Goal: Register for event/course

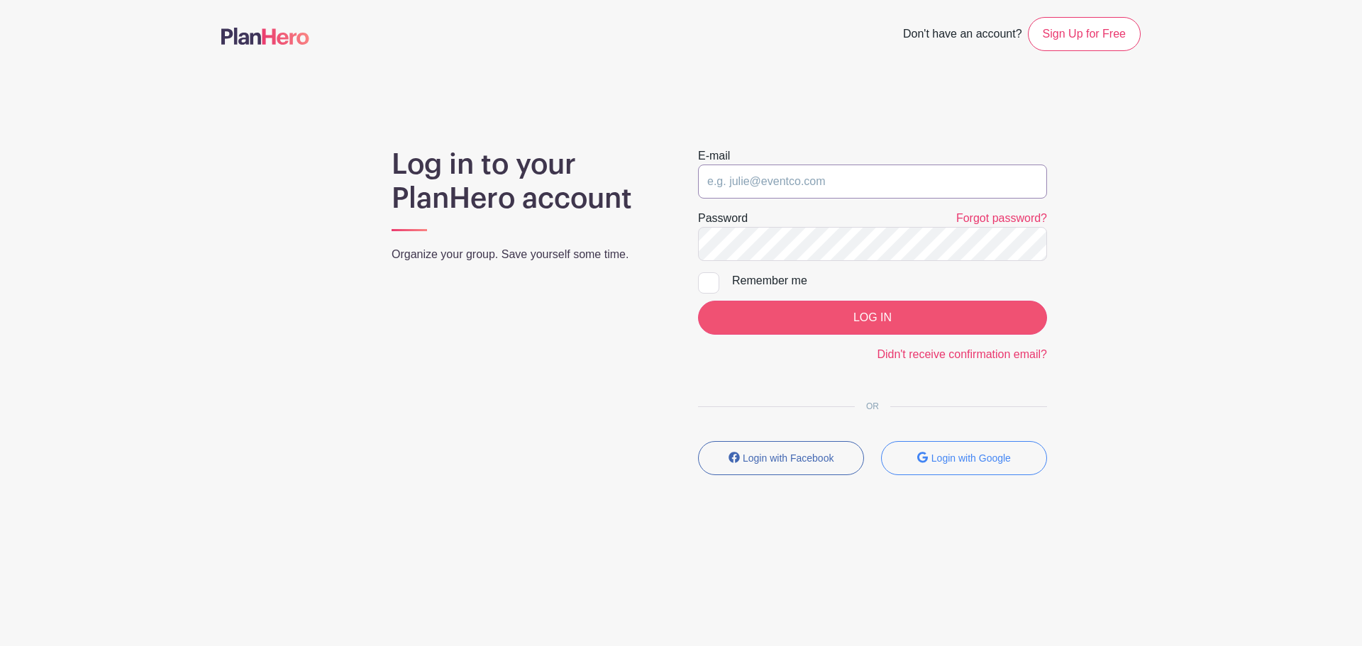
type input "[PERSON_NAME][EMAIL_ADDRESS][PERSON_NAME][DOMAIN_NAME]"
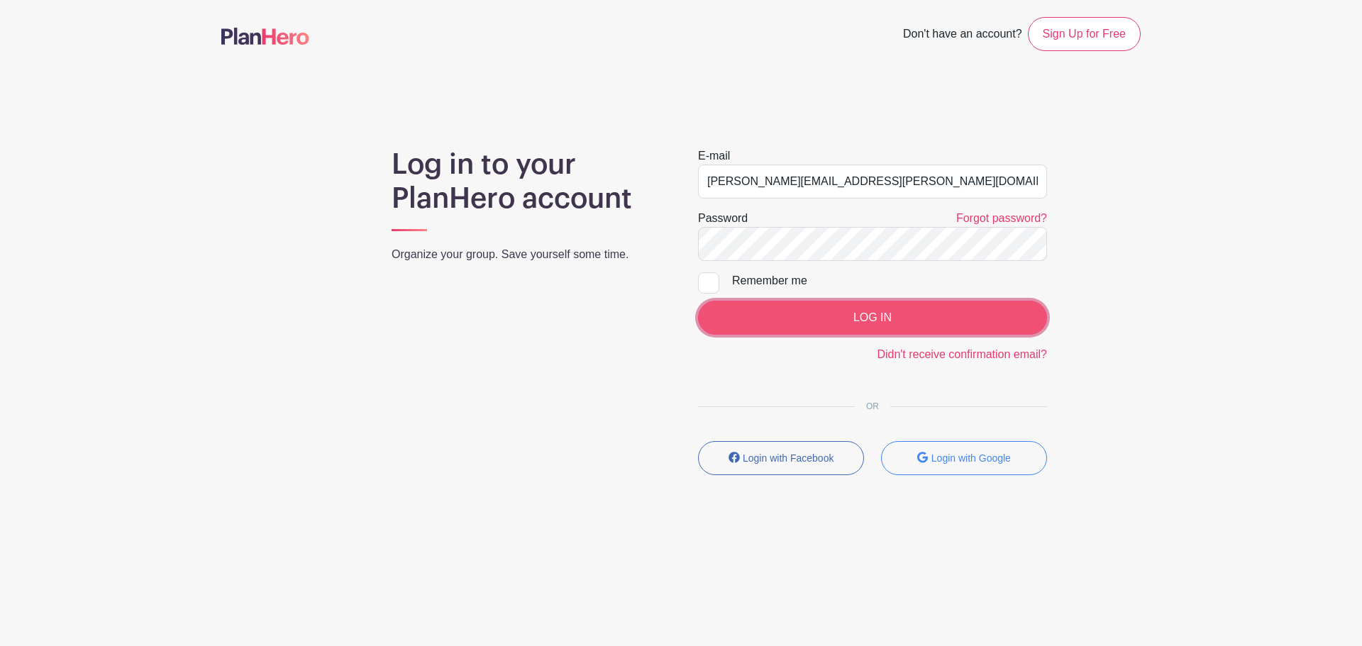
click at [860, 322] on input "LOG IN" at bounding box center [872, 318] width 349 height 34
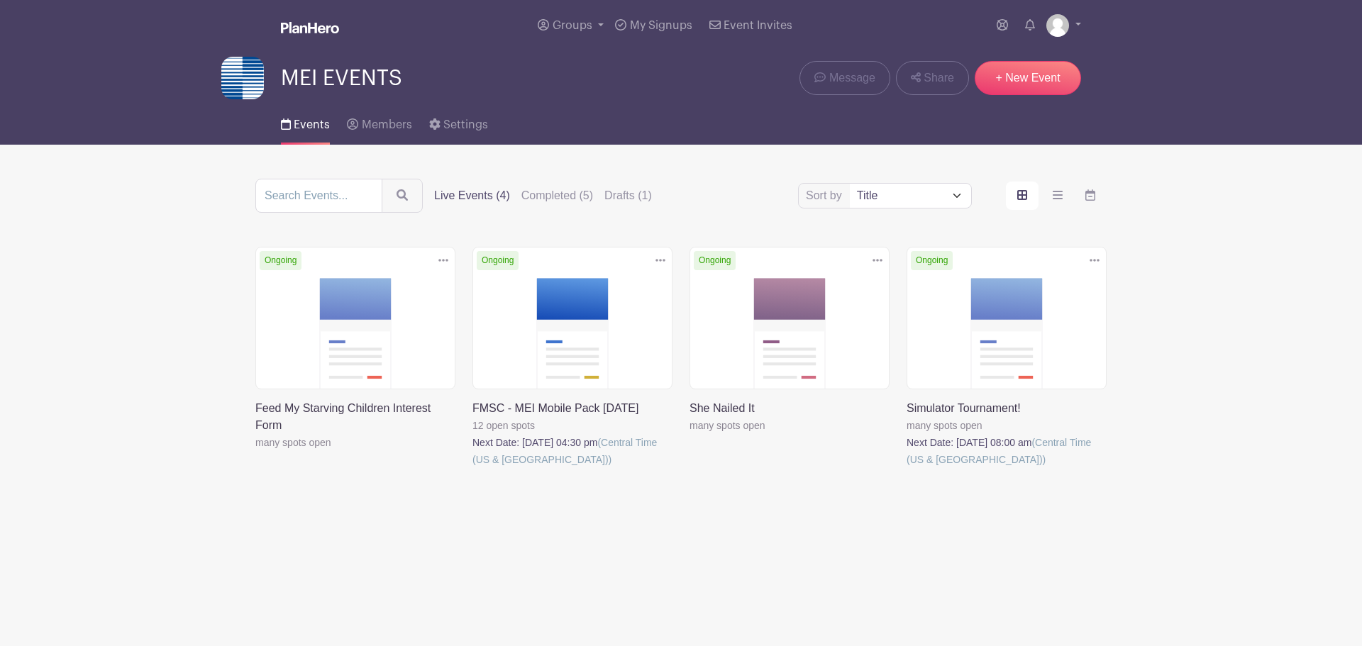
click at [472, 468] on link at bounding box center [472, 468] width 0 height 0
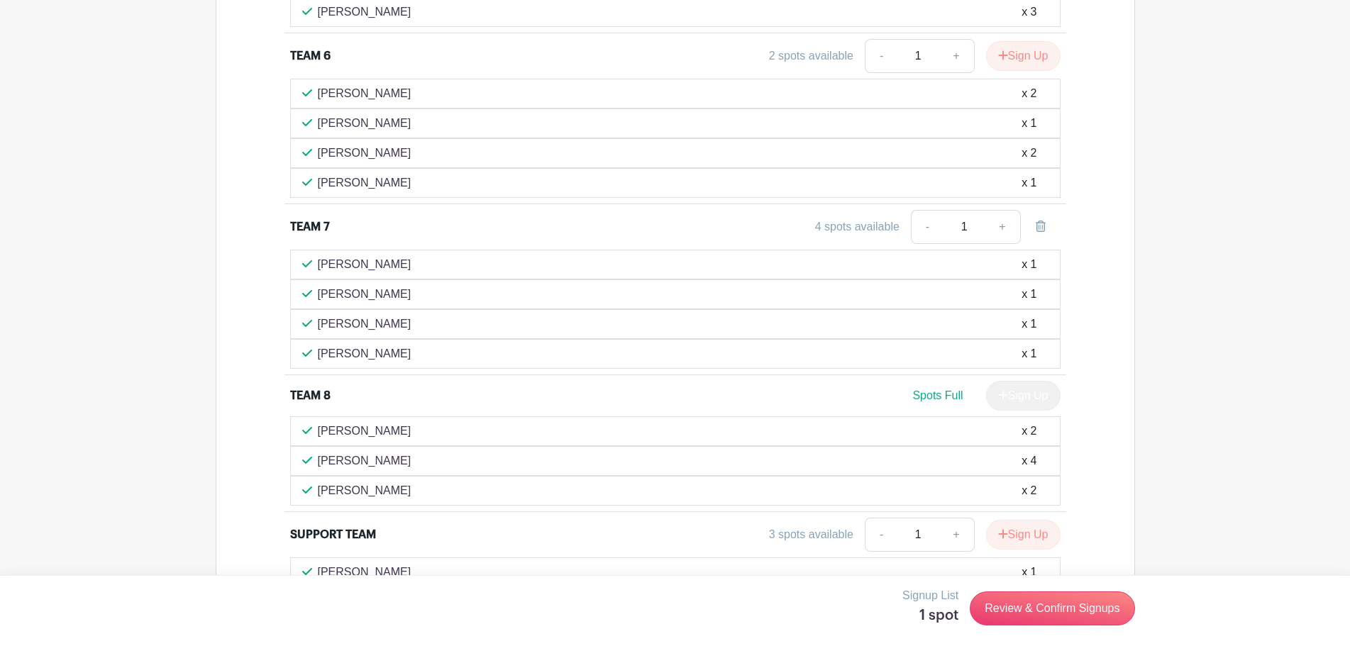
scroll to position [1986, 0]
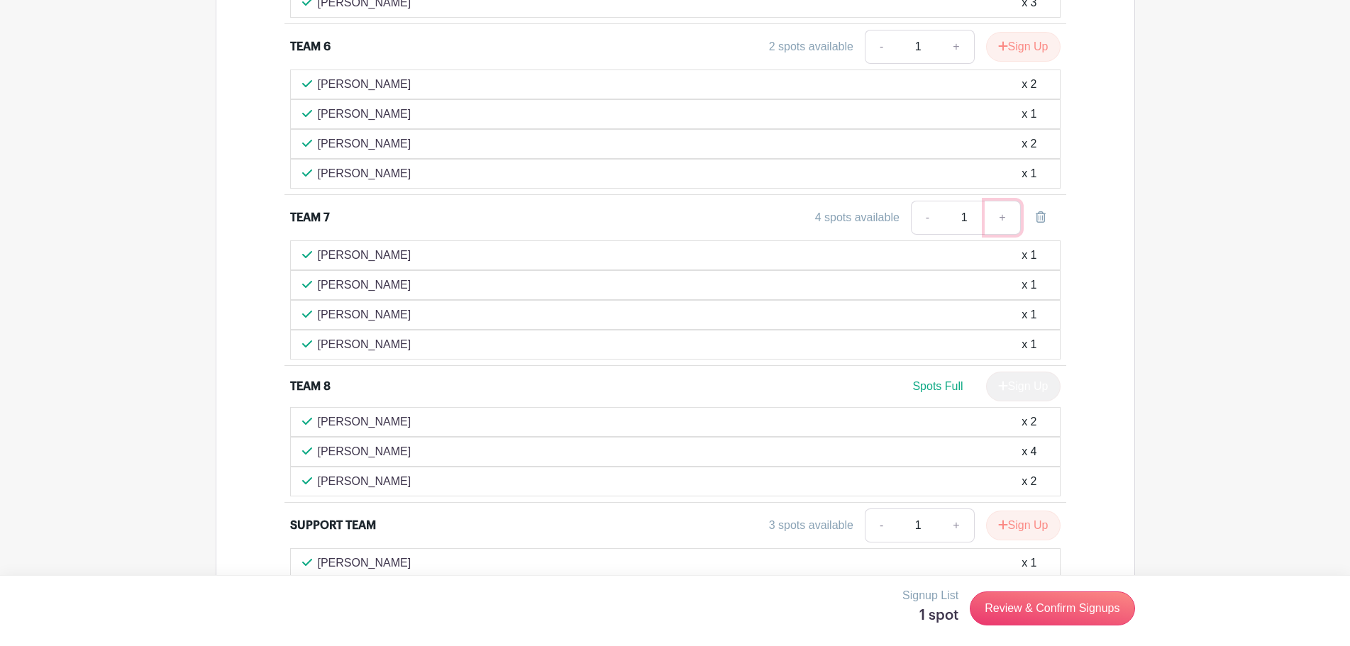
click at [996, 218] on link "+" at bounding box center [1001, 218] width 35 height 34
type input "2"
click at [930, 209] on link "-" at bounding box center [927, 218] width 33 height 34
type input "1"
click at [1040, 600] on link "Review & Confirm Signups" at bounding box center [1051, 608] width 165 height 34
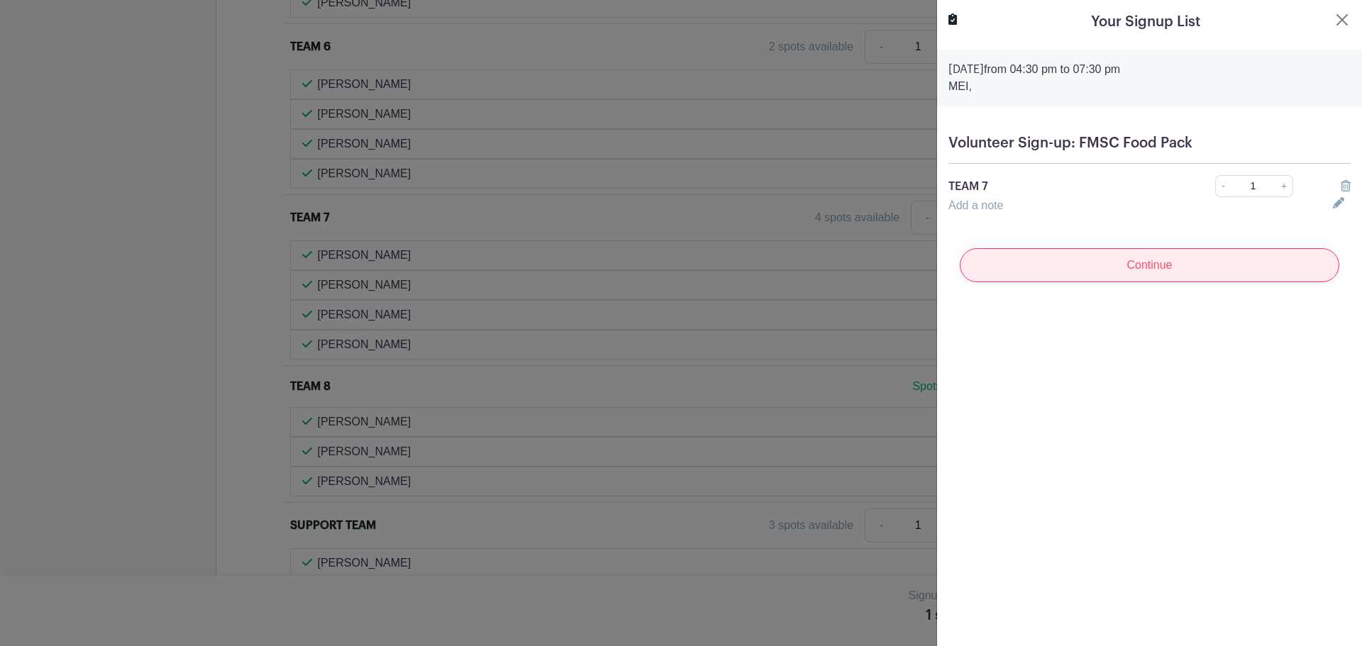
click at [1143, 270] on input "Continue" at bounding box center [1149, 265] width 379 height 34
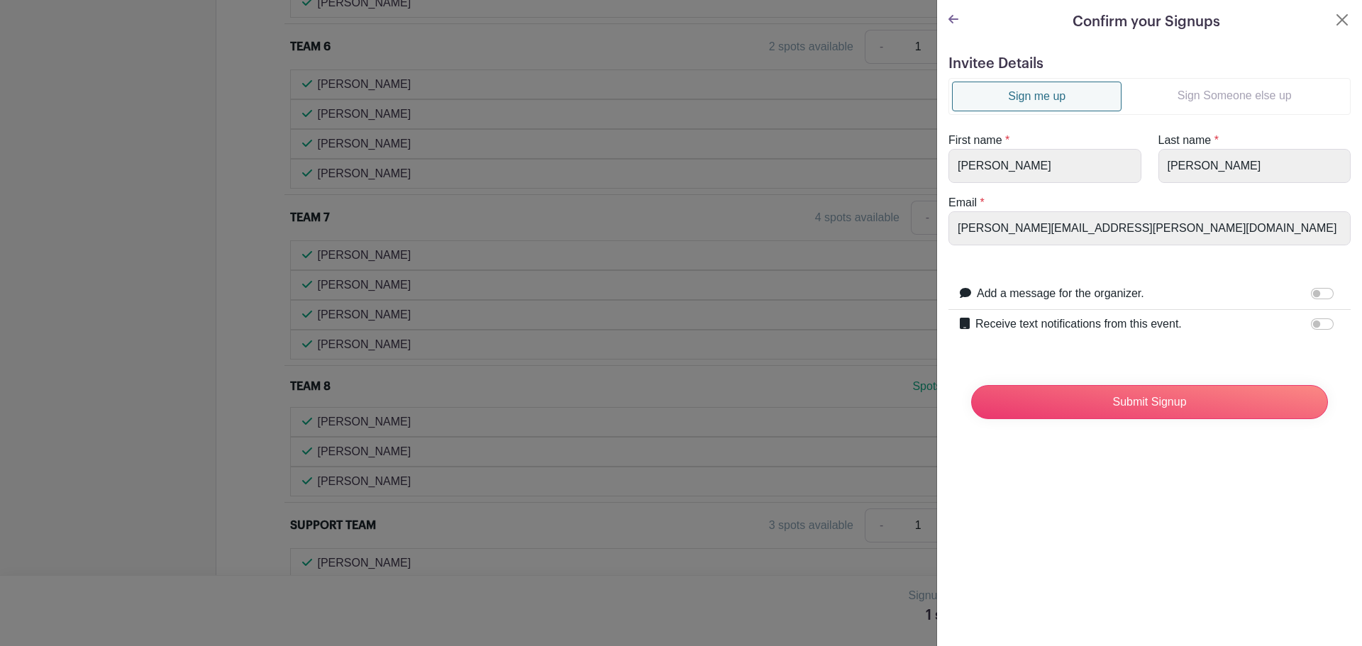
click at [1179, 94] on link "Sign Someone else up" at bounding box center [1234, 96] width 226 height 28
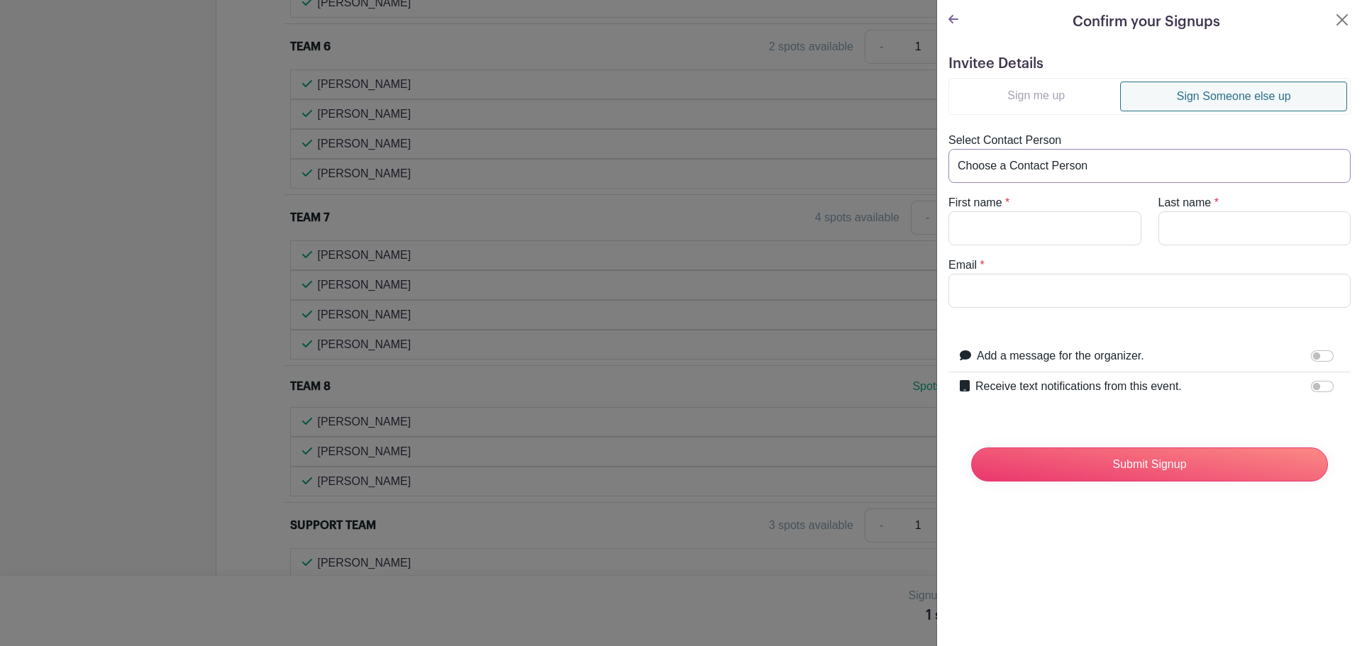
click at [1099, 170] on select "Choose a Contact Person [PERSON_NAME] ([PERSON_NAME][EMAIL_ADDRESS][PERSON_NAME…" at bounding box center [1149, 166] width 402 height 34
select select "[EMAIL_ADDRESS][DOMAIN_NAME]"
type input "[PERSON_NAME]"
type input "[EMAIL_ADDRESS][DOMAIN_NAME]"
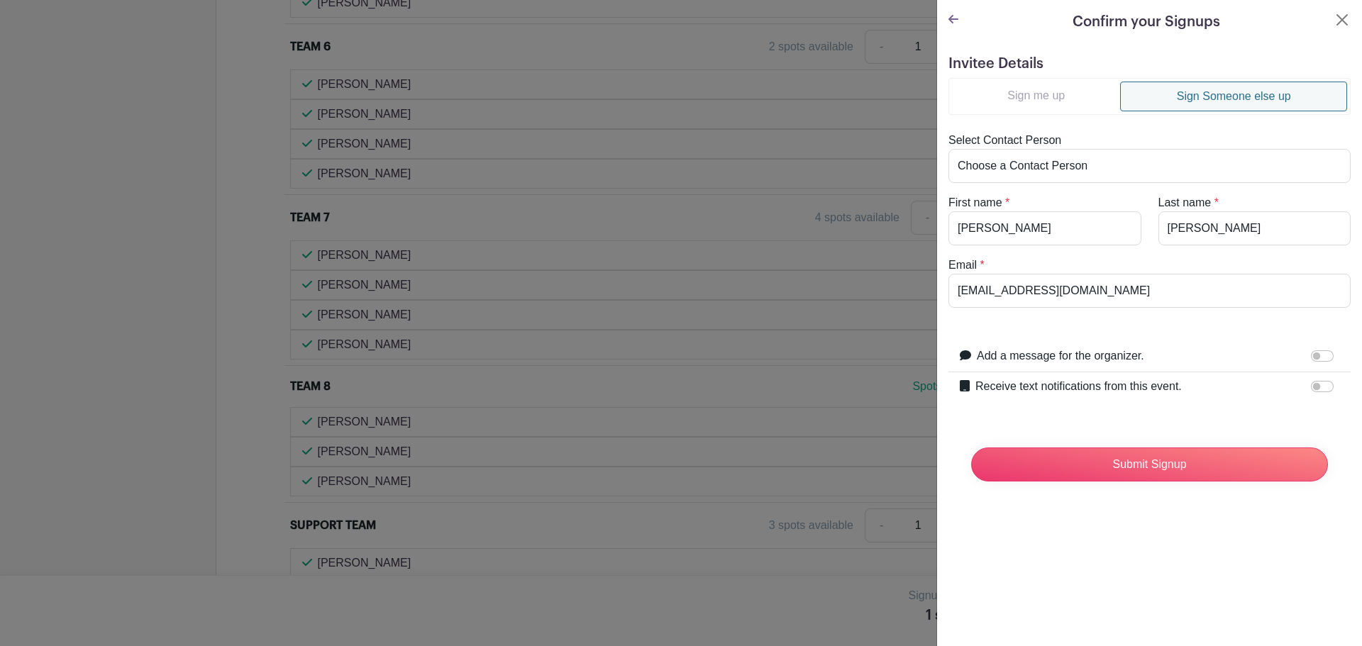
click at [1087, 105] on link "Sign me up" at bounding box center [1036, 96] width 168 height 28
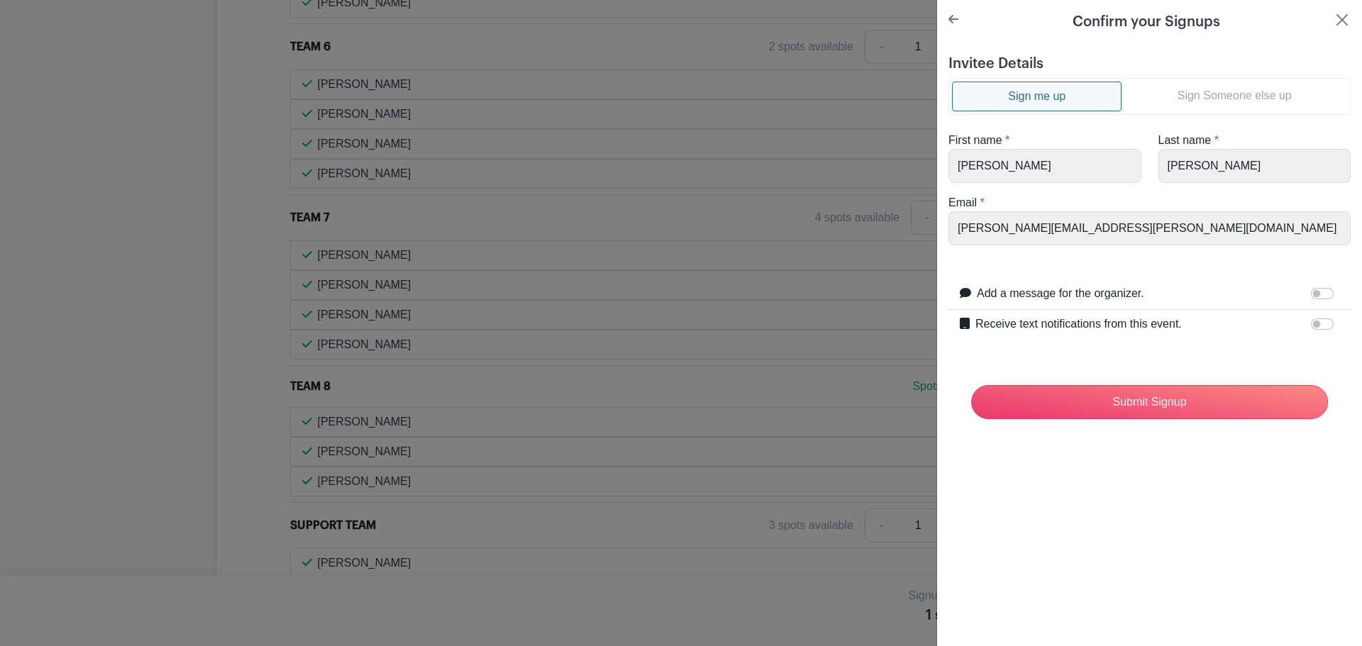
click at [1203, 88] on link "Sign Someone else up" at bounding box center [1234, 96] width 226 height 28
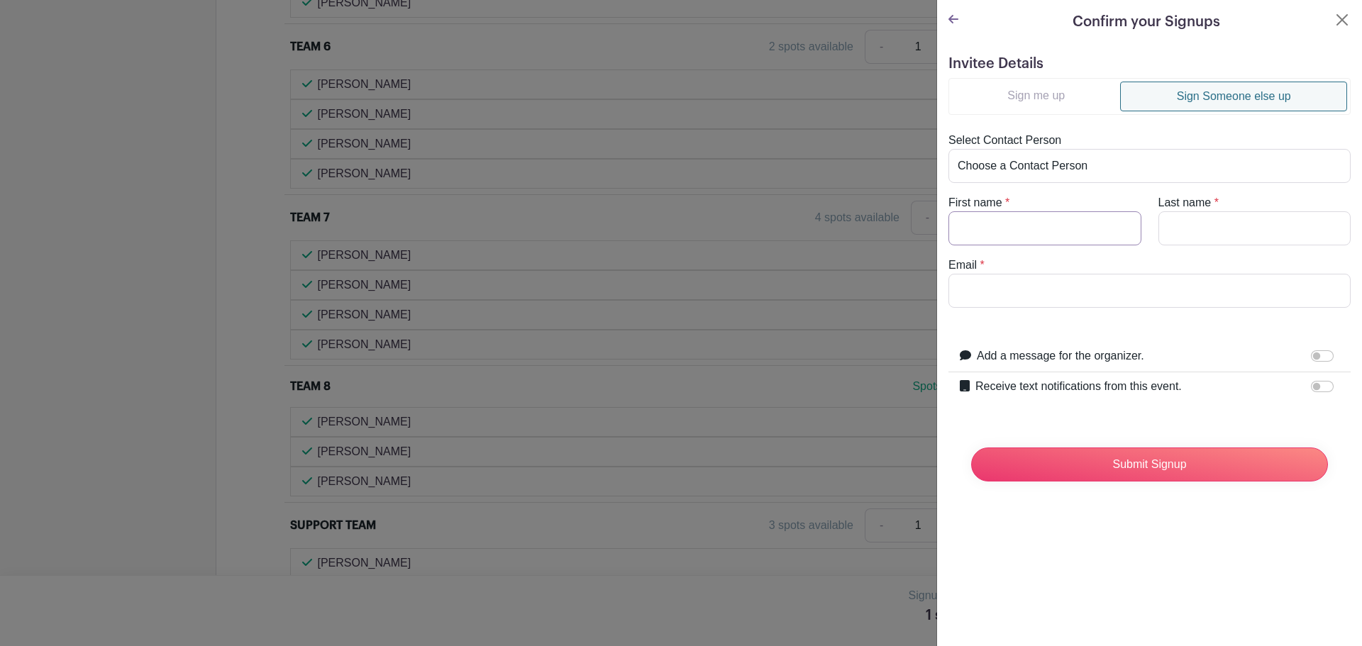
click at [1049, 223] on input "First name" at bounding box center [1044, 228] width 193 height 34
type input "Hayley"
click at [1163, 227] on input "Last name" at bounding box center [1254, 228] width 193 height 34
type input "[PERSON_NAME]"
click at [1144, 308] on form "Invitee Details Sign me up Sign Someone else up Select Contact Person Choose a …" at bounding box center [1149, 274] width 402 height 438
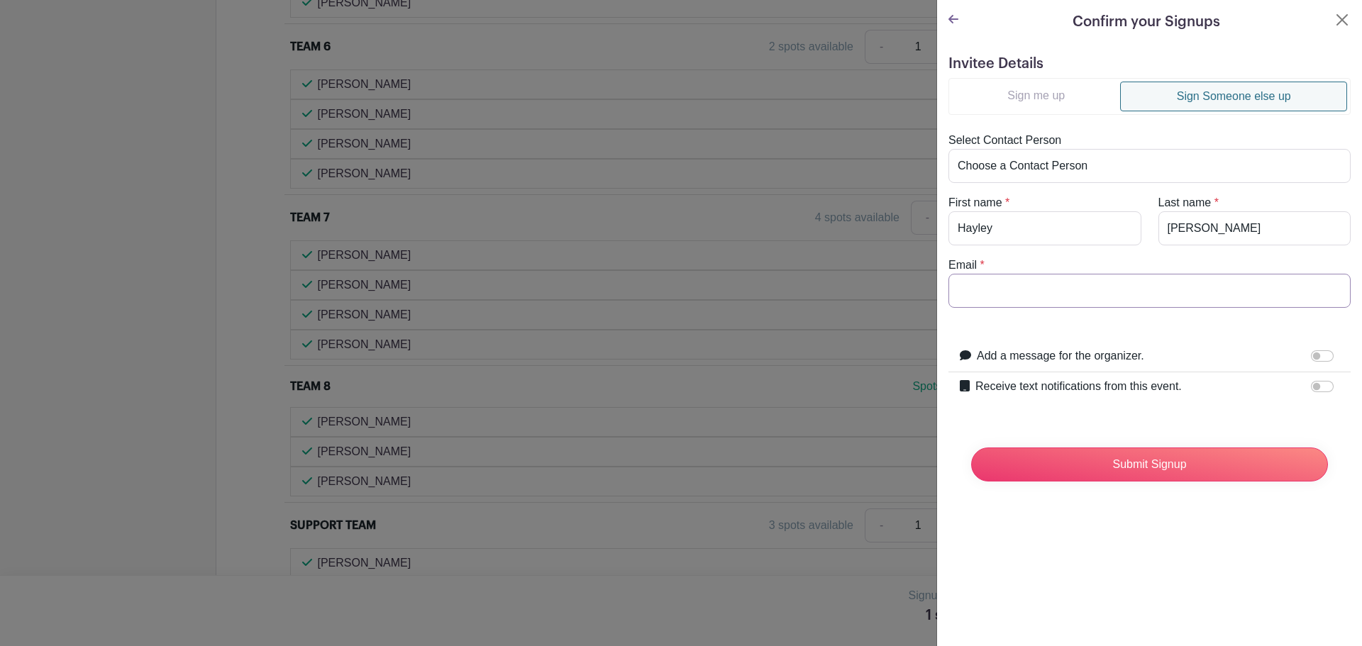
click at [1141, 296] on input "Email" at bounding box center [1149, 291] width 402 height 34
type input "[PERSON_NAME][EMAIL_ADDRESS][PERSON_NAME][DOMAIN_NAME]"
click at [1137, 318] on form "Invitee Details Sign me up Sign Someone else up Select Contact Person Choose a …" at bounding box center [1149, 274] width 402 height 438
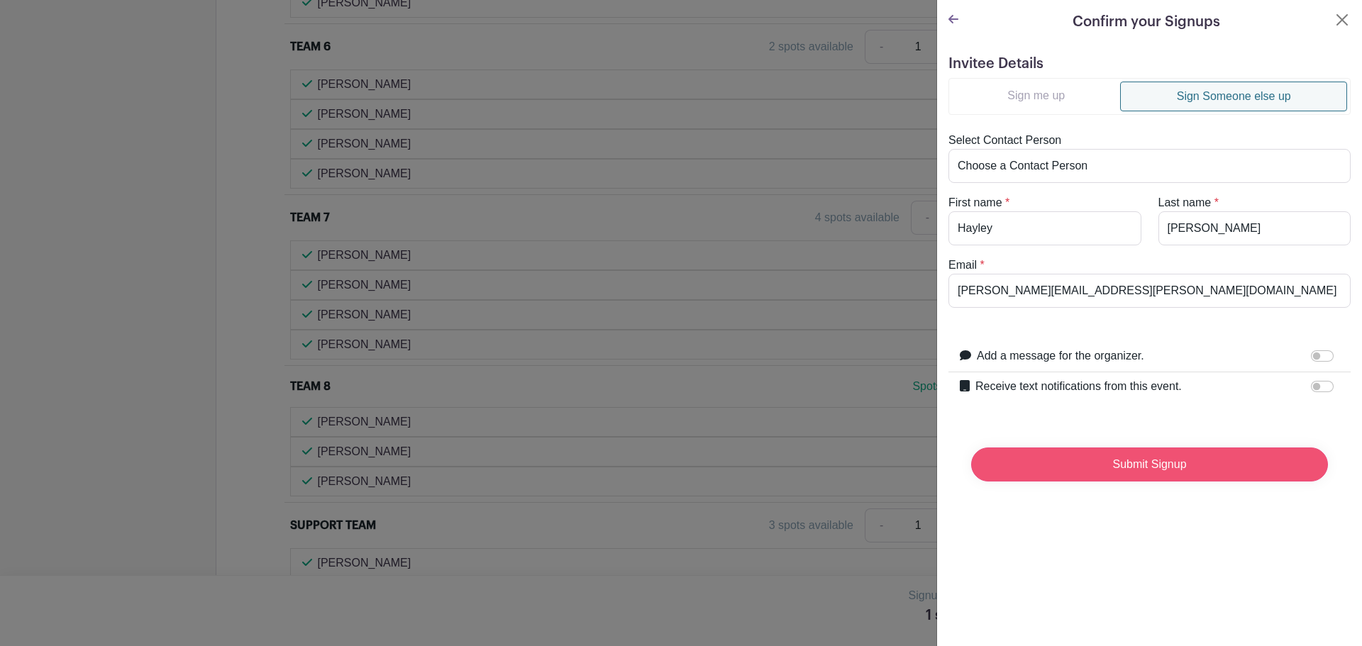
click at [1151, 472] on input "Submit Signup" at bounding box center [1149, 465] width 357 height 34
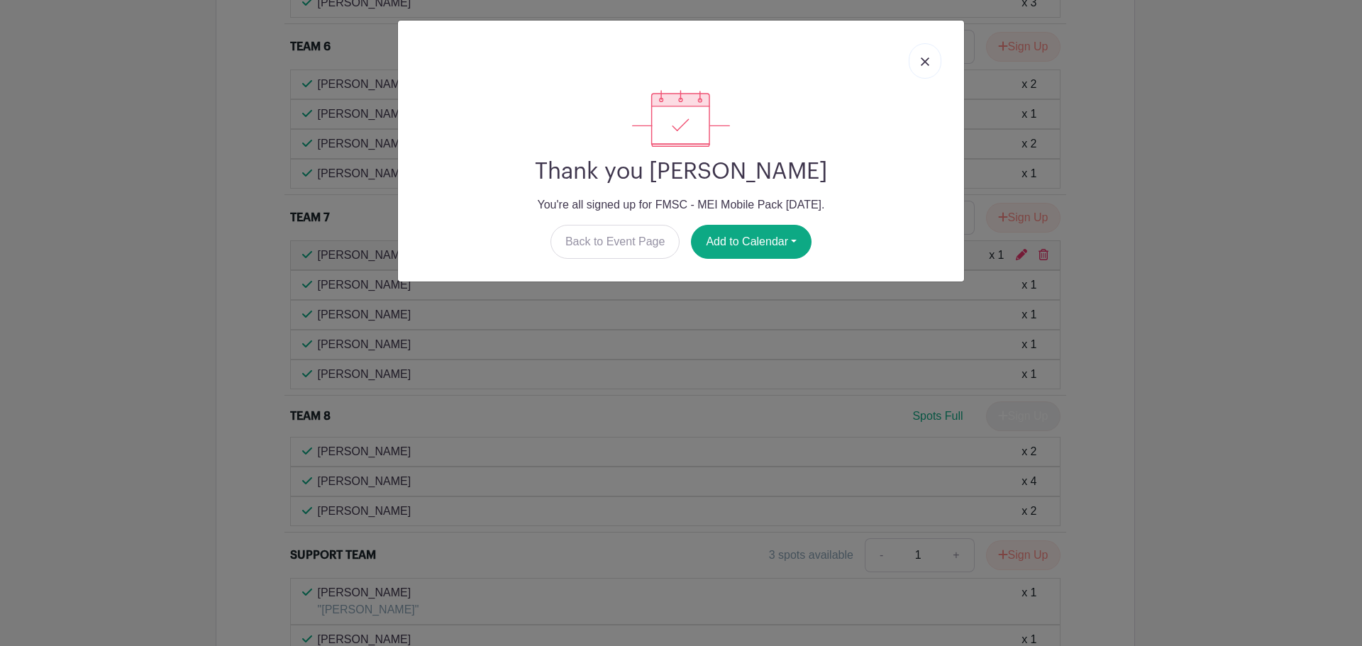
click at [925, 52] on link at bounding box center [925, 60] width 33 height 35
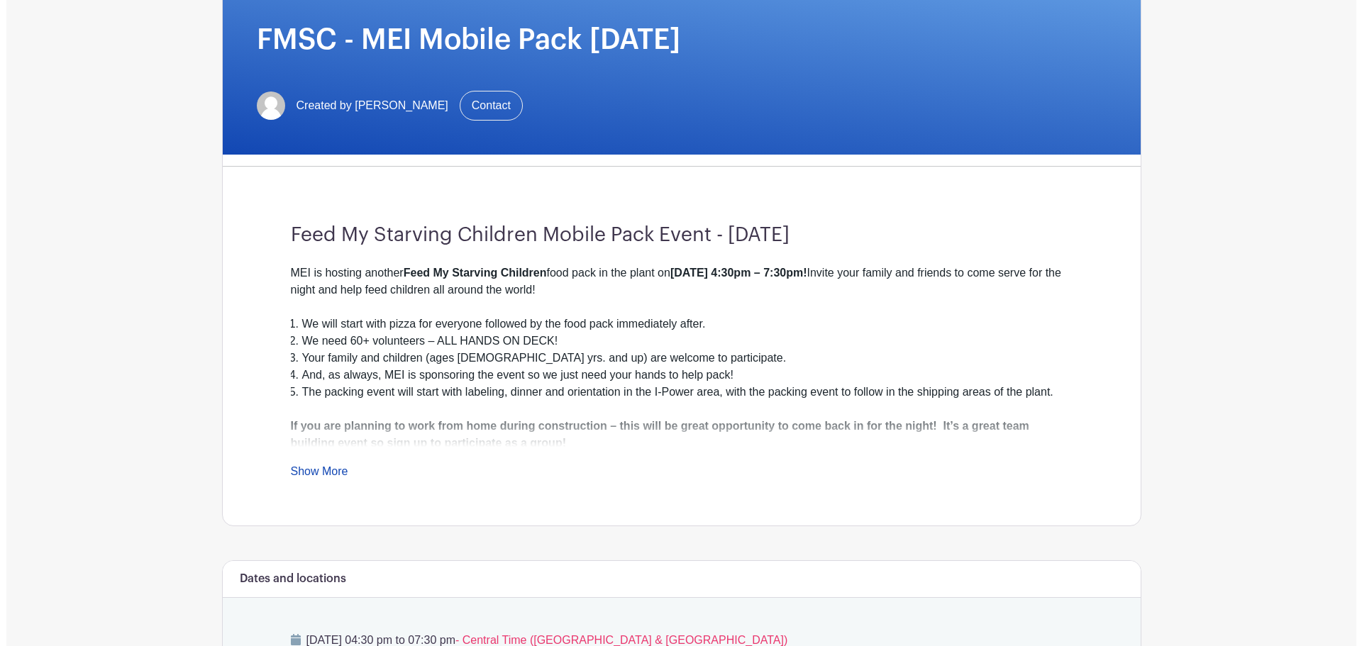
scroll to position [0, 0]
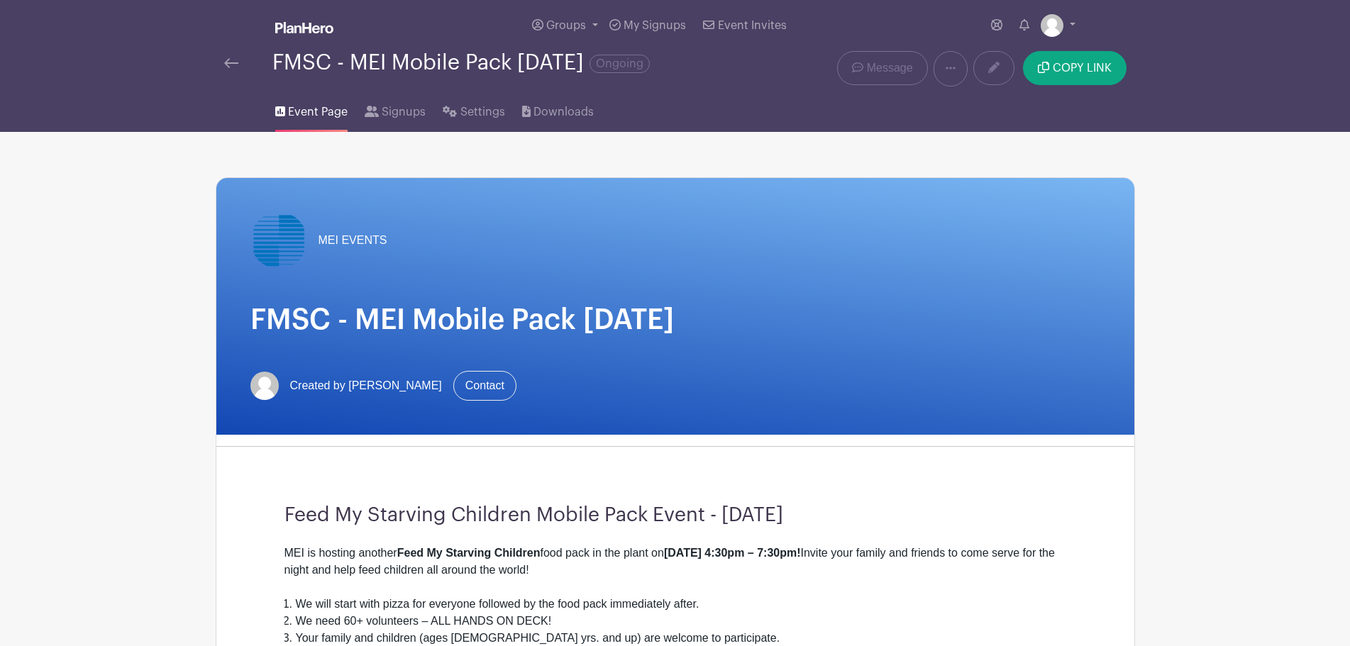
click at [225, 60] on img at bounding box center [231, 63] width 14 height 10
